Goal: Task Accomplishment & Management: Use online tool/utility

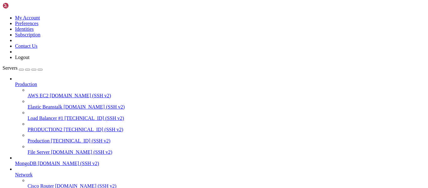
click at [64, 126] on span "[TECHNICAL_ID] (SSH v2)" at bounding box center [93, 128] width 59 height 5
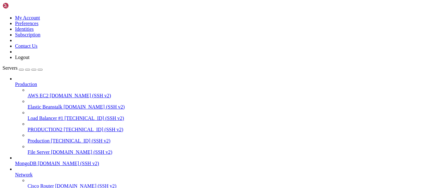
type input "/root/epoxy-tls/target/release"
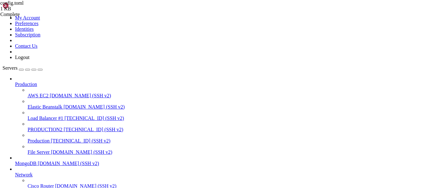
scroll to position [8, 0]
type textarea "dns_servers = []"
